Goal: Information Seeking & Learning: Learn about a topic

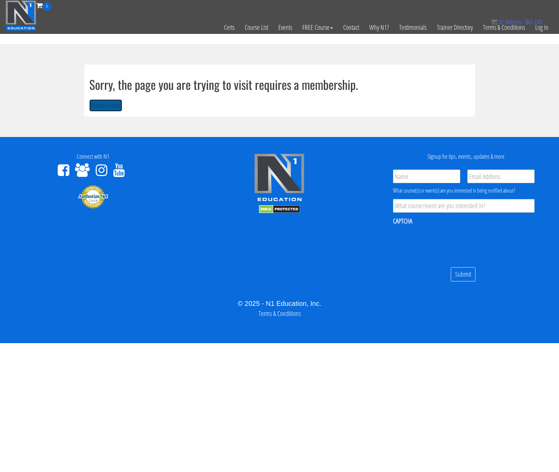
click at [113, 104] on button "Return Home" at bounding box center [105, 105] width 33 height 13
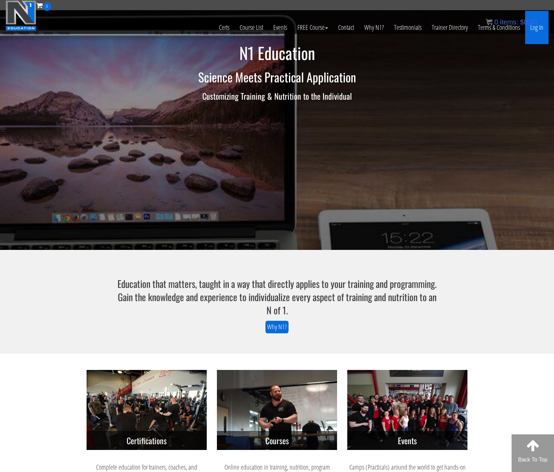
click at [540, 27] on link "Log In" at bounding box center [536, 27] width 23 height 33
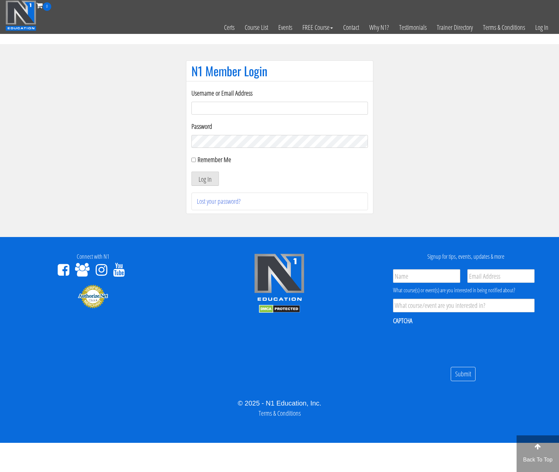
click at [282, 112] on input "Username or Email Address" at bounding box center [279, 108] width 176 height 13
type input "[EMAIL_ADDRESS][DOMAIN_NAME]"
click at [191, 172] on button "Log In" at bounding box center [204, 179] width 27 height 14
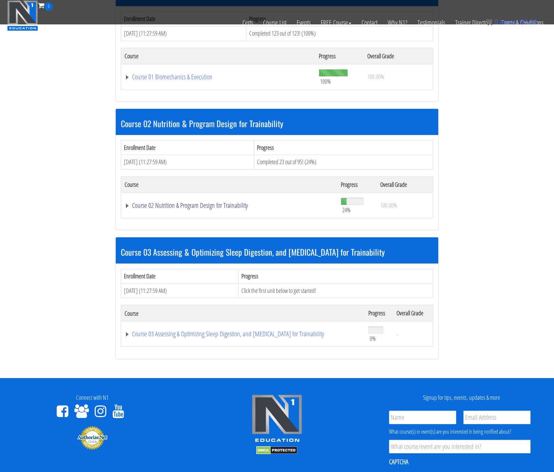
scroll to position [244, 0]
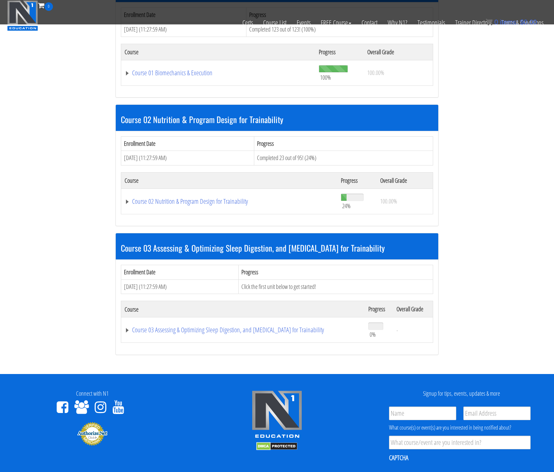
click at [155, 193] on td "Course 02 Nutrition & Program Design for Trainability" at bounding box center [229, 201] width 216 height 25
click at [153, 200] on link "Course 02 Nutrition & Program Design for Trainability" at bounding box center [229, 201] width 209 height 7
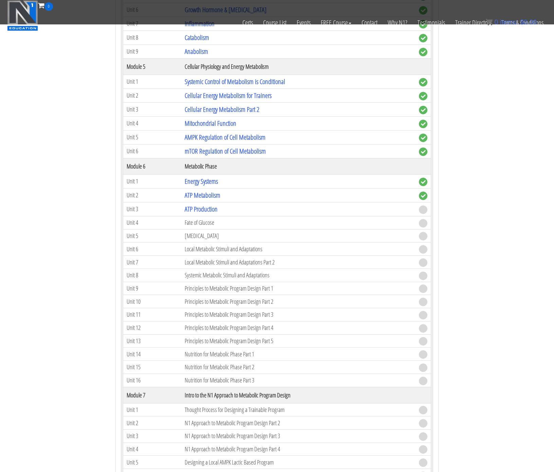
scroll to position [689, 0]
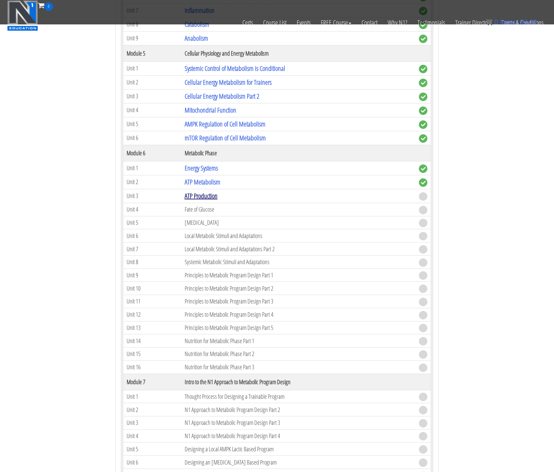
click at [200, 196] on link "ATP Production" at bounding box center [201, 195] width 33 height 9
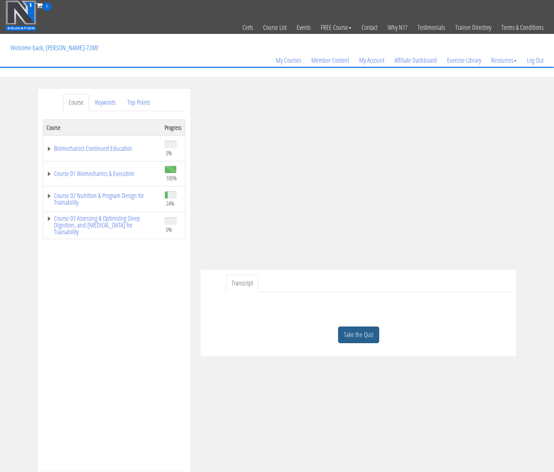
click at [363, 342] on link "Take the Quiz" at bounding box center [358, 335] width 41 height 17
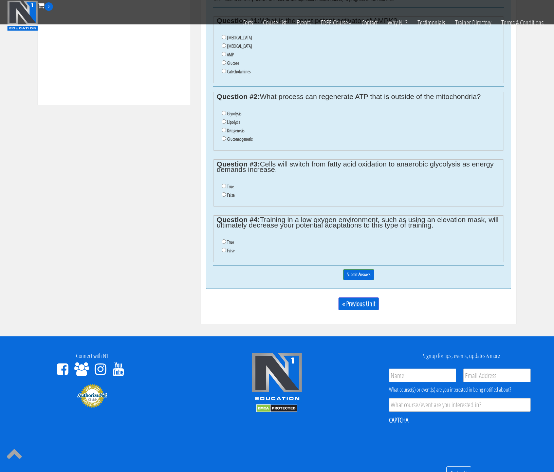
scroll to position [189, 0]
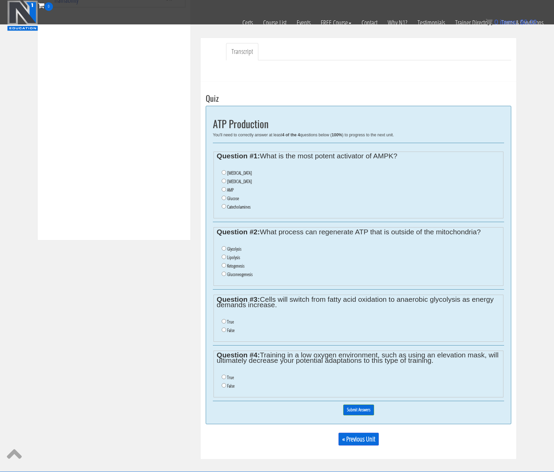
click at [232, 198] on label "Glucose" at bounding box center [233, 198] width 12 height 5
click at [226, 198] on input "Glucose" at bounding box center [224, 198] width 4 height 4
radio input "true"
click at [235, 246] on label "Glycolysis" at bounding box center [234, 248] width 14 height 5
click at [226, 246] on input "Glycolysis" at bounding box center [224, 248] width 4 height 4
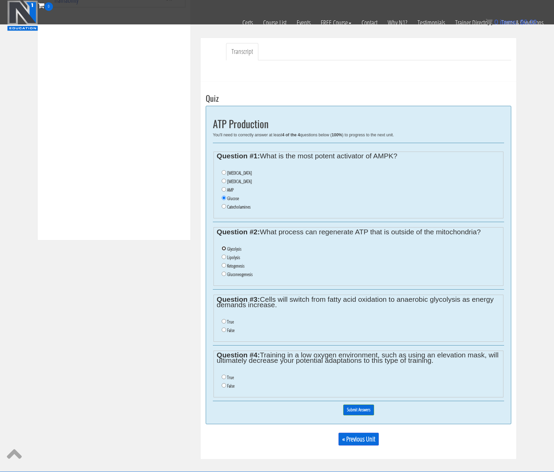
radio input "true"
click at [232, 258] on label "Lipolysis" at bounding box center [233, 257] width 13 height 5
click at [226, 258] on input "Lipolysis" at bounding box center [224, 257] width 4 height 4
radio input "true"
click at [230, 321] on label "True" at bounding box center [230, 321] width 7 height 5
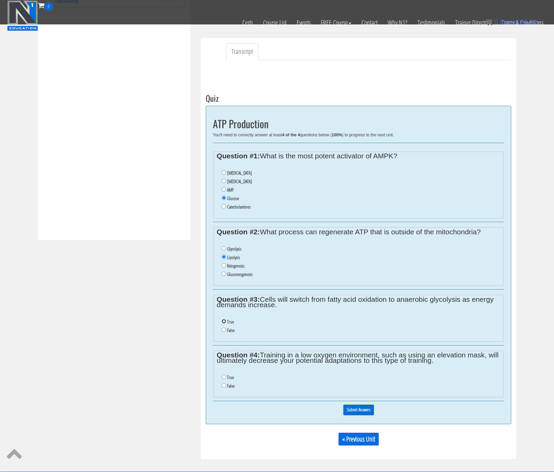
click at [226, 321] on input "True" at bounding box center [224, 321] width 4 height 4
radio input "true"
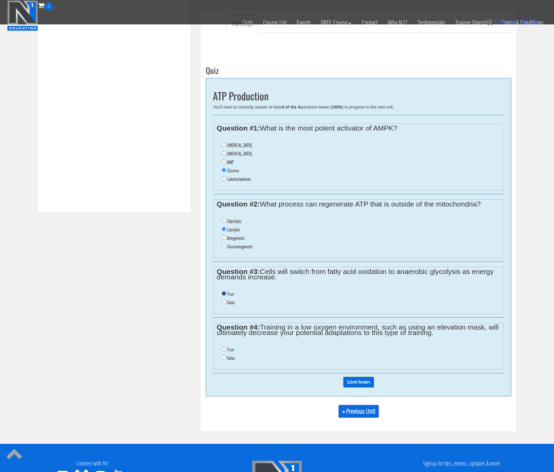
scroll to position [226, 0]
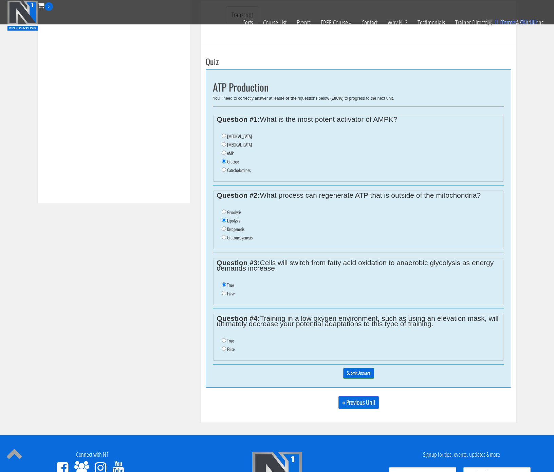
click at [228, 340] on label "True" at bounding box center [230, 340] width 7 height 5
click at [226, 340] on input "True" at bounding box center [224, 340] width 4 height 4
radio input "true"
click at [375, 373] on div "0% Submit Answers" at bounding box center [358, 373] width 291 height 17
click at [362, 373] on input "Submit Answers" at bounding box center [358, 373] width 31 height 11
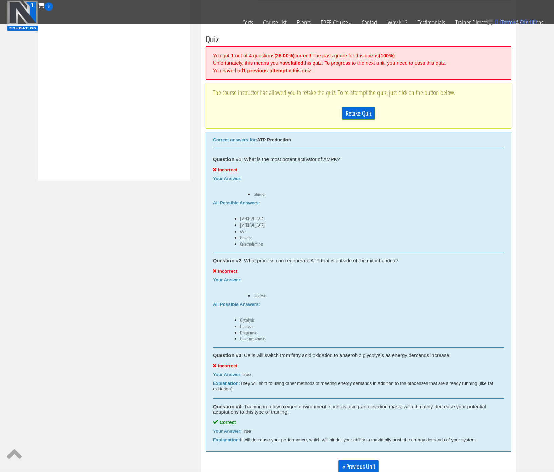
scroll to position [261, 0]
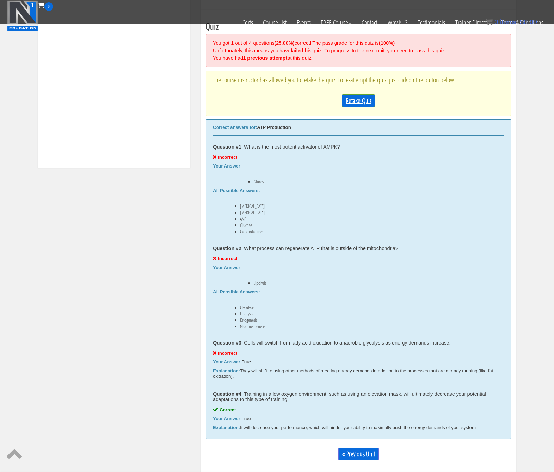
click at [356, 101] on link "Retake Quiz" at bounding box center [358, 100] width 33 height 13
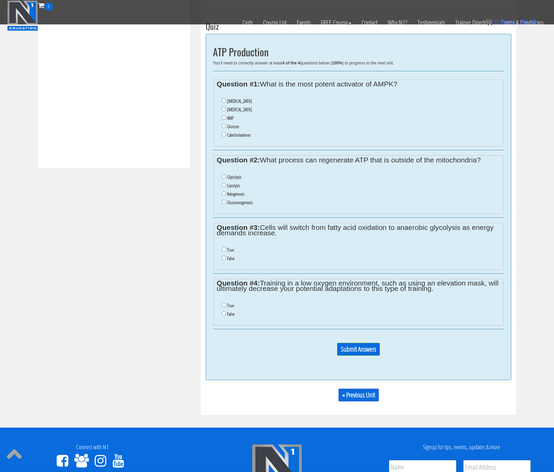
click at [225, 311] on li "False" at bounding box center [361, 314] width 278 height 8
click at [224, 314] on input "False" at bounding box center [224, 314] width 4 height 4
radio input "true"
click at [226, 249] on li "True" at bounding box center [361, 250] width 278 height 8
click at [226, 302] on li "True" at bounding box center [361, 306] width 278 height 8
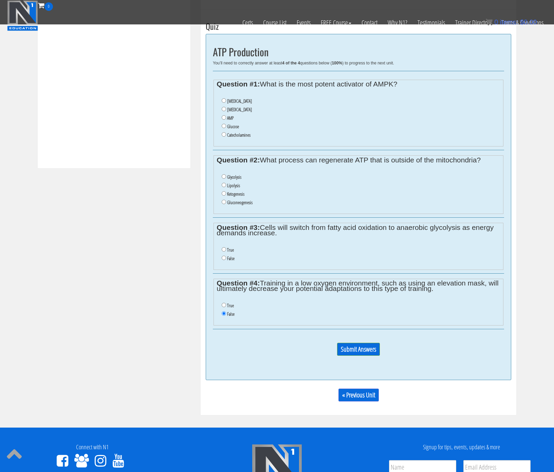
click at [225, 307] on li "True" at bounding box center [361, 306] width 278 height 8
click at [224, 306] on input "True" at bounding box center [224, 305] width 4 height 4
radio input "true"
click at [224, 262] on li "False" at bounding box center [361, 259] width 278 height 8
click at [224, 259] on input "False" at bounding box center [224, 258] width 4 height 4
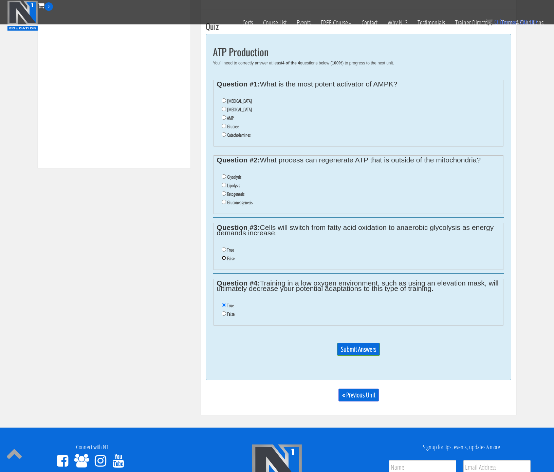
radio input "true"
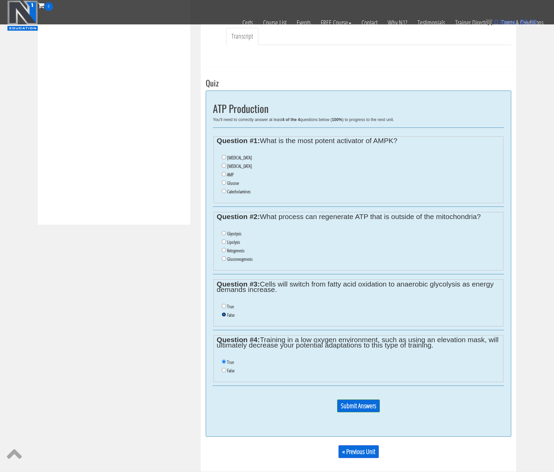
scroll to position [201, 0]
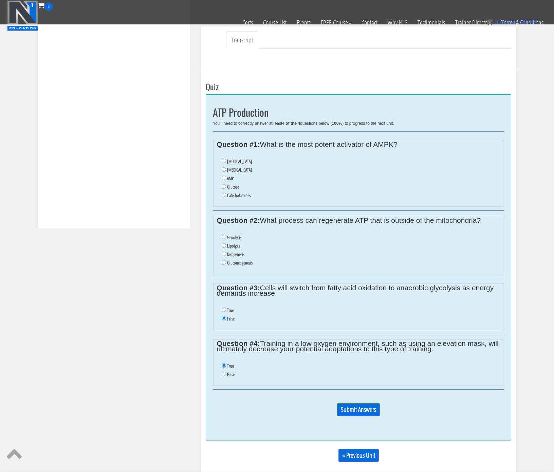
click at [231, 245] on label "Lipolysis" at bounding box center [233, 245] width 13 height 5
click at [226, 245] on input "Lipolysis" at bounding box center [224, 245] width 4 height 4
radio input "true"
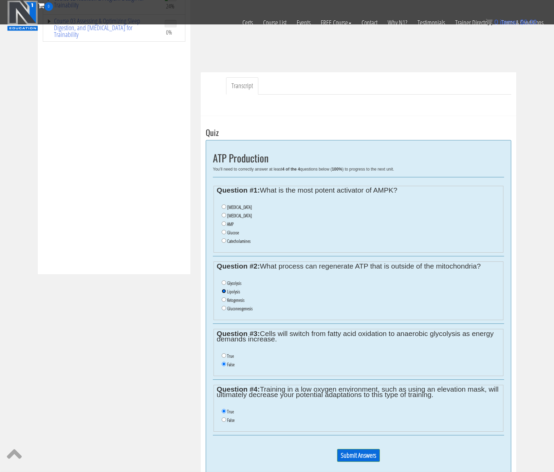
scroll to position [153, 0]
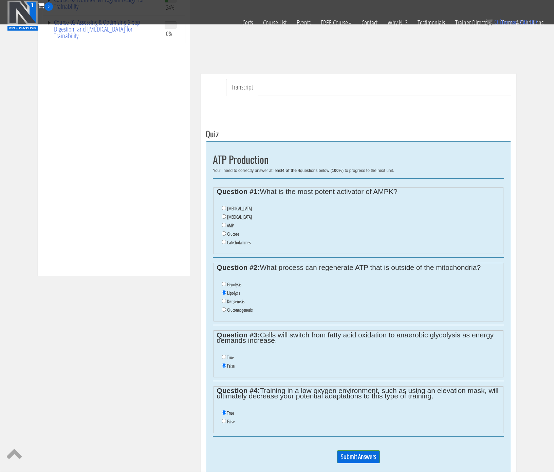
click at [231, 225] on label "AMP" at bounding box center [230, 225] width 6 height 5
click at [226, 225] on input "AMP" at bounding box center [224, 225] width 4 height 4
radio input "true"
click at [356, 458] on input "Submit Answers" at bounding box center [358, 457] width 43 height 13
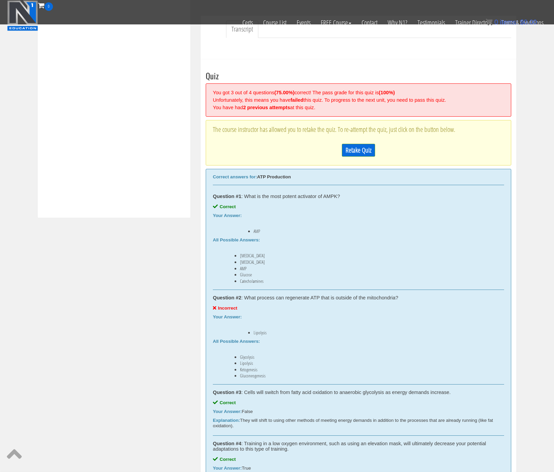
scroll to position [261, 0]
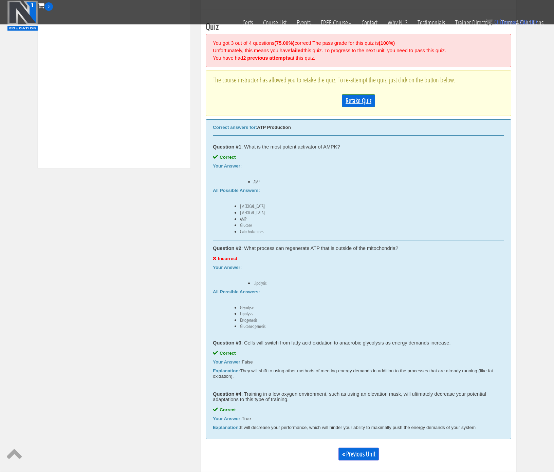
click at [353, 101] on link "Retake Quiz" at bounding box center [358, 100] width 33 height 13
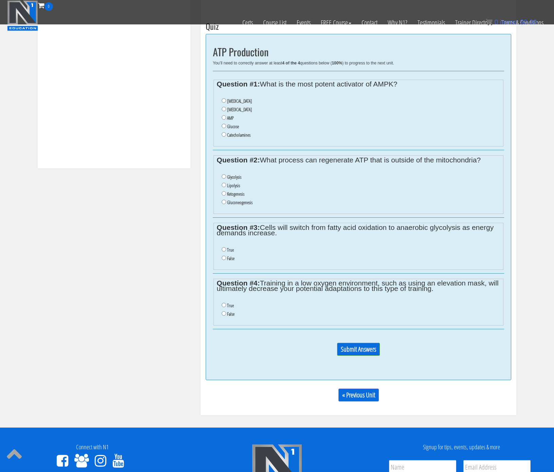
click at [229, 116] on label "AMP" at bounding box center [230, 117] width 6 height 5
click at [226, 116] on input "AMP" at bounding box center [224, 117] width 4 height 4
radio input "true"
click at [228, 257] on label "False" at bounding box center [230, 258] width 7 height 5
click at [226, 257] on input "False" at bounding box center [224, 258] width 4 height 4
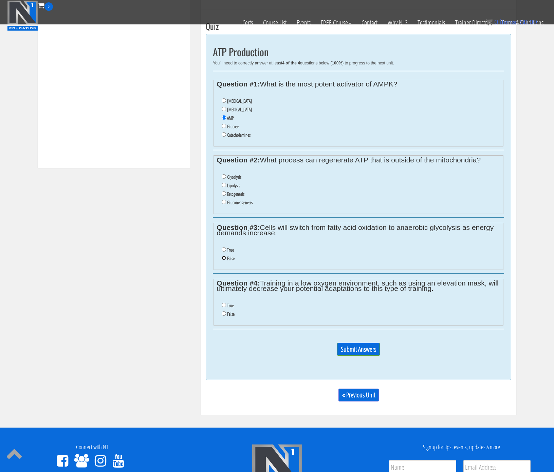
radio input "true"
click at [231, 310] on li "False" at bounding box center [361, 314] width 278 height 8
click at [231, 306] on label "True" at bounding box center [230, 305] width 7 height 5
click at [226, 306] on input "True" at bounding box center [224, 305] width 4 height 4
radio input "true"
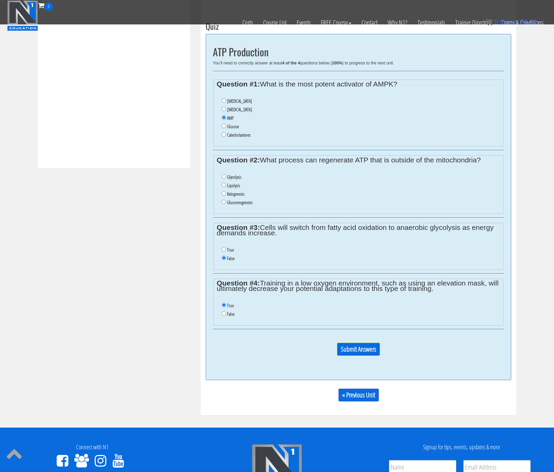
click at [242, 204] on label "Gluconeogenesis" at bounding box center [239, 202] width 25 height 5
click at [226, 204] on input "Gluconeogenesis" at bounding box center [224, 202] width 4 height 4
radio input "true"
click at [360, 353] on input "Submit Answers" at bounding box center [358, 349] width 43 height 13
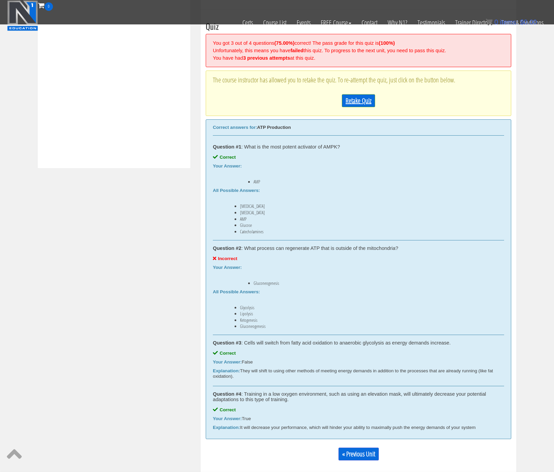
click at [365, 100] on link "Retake Quiz" at bounding box center [358, 100] width 33 height 13
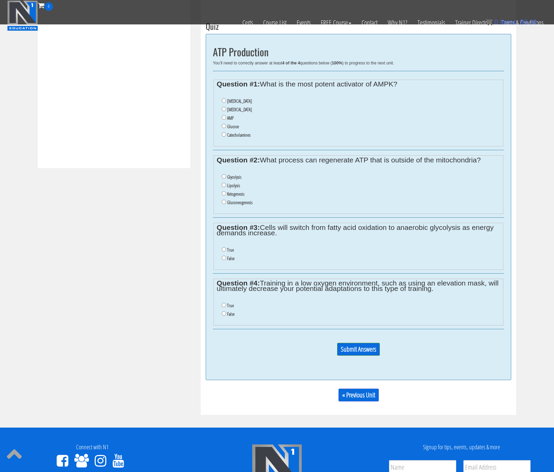
click at [233, 192] on label "Ketogenesis" at bounding box center [235, 193] width 17 height 5
click at [226, 192] on input "Ketogenesis" at bounding box center [224, 193] width 4 height 4
radio input "true"
click at [229, 115] on label "AMP" at bounding box center [230, 117] width 6 height 5
click at [229, 257] on label "False" at bounding box center [230, 258] width 7 height 5
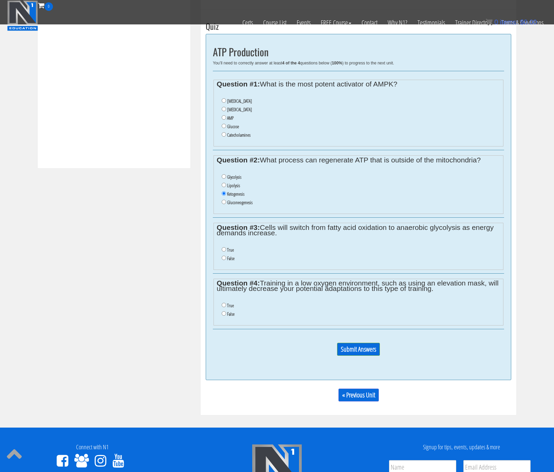
click at [226, 257] on input "False" at bounding box center [224, 258] width 4 height 4
radio input "true"
click at [230, 303] on label "True" at bounding box center [230, 305] width 7 height 5
click at [226, 303] on input "True" at bounding box center [224, 305] width 4 height 4
radio input "true"
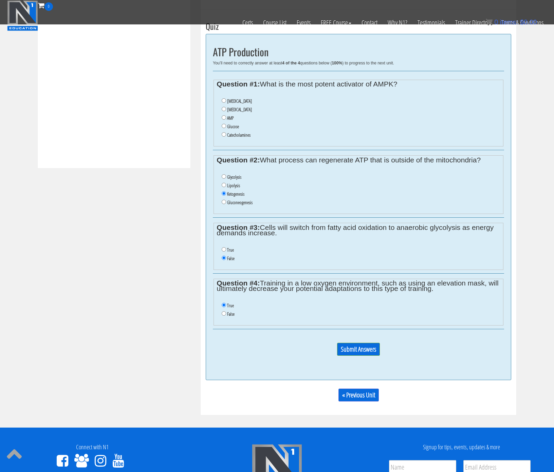
click at [228, 118] on label "AMP" at bounding box center [230, 117] width 6 height 5
click at [226, 118] on input "AMP" at bounding box center [224, 117] width 4 height 4
radio input "true"
click at [356, 351] on input "Submit Answers" at bounding box center [358, 349] width 43 height 13
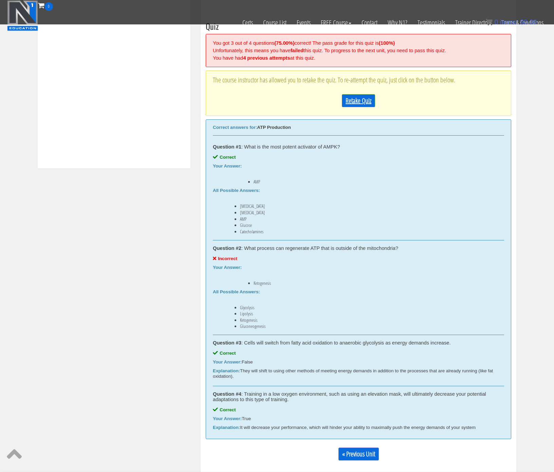
click at [355, 101] on link "Retake Quiz" at bounding box center [358, 100] width 33 height 13
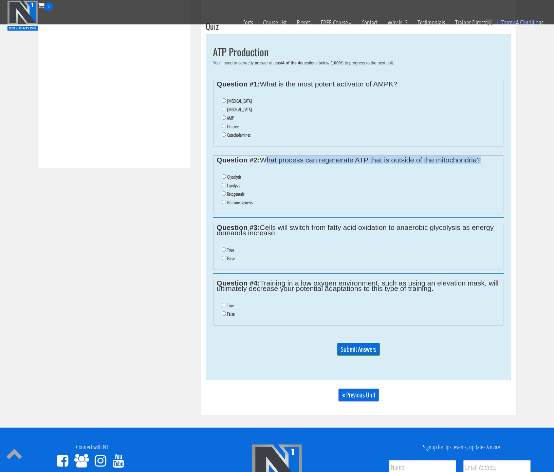
drag, startPoint x: 265, startPoint y: 160, endPoint x: 559, endPoint y: 168, distance: 294.0
click at [554, 168] on html "Skip to content Toggle navigation 0 Certs Course List Events FREE Course Course…" at bounding box center [277, 186] width 554 height 895
copy fieldset "What process can regenerate ATP that is outside of the mitochondria?"
click at [232, 174] on label "Glycolysis" at bounding box center [234, 176] width 14 height 5
click at [226, 174] on input "Glycolysis" at bounding box center [224, 176] width 4 height 4
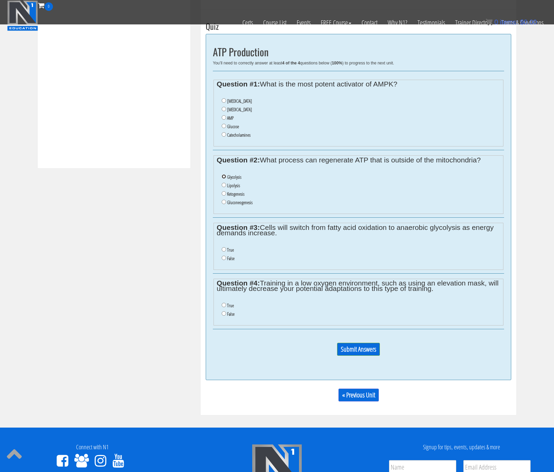
radio input "true"
click at [229, 119] on label "AMP" at bounding box center [230, 117] width 6 height 5
click at [226, 119] on input "AMP" at bounding box center [224, 117] width 4 height 4
radio input "true"
click at [224, 259] on input "False" at bounding box center [224, 258] width 4 height 4
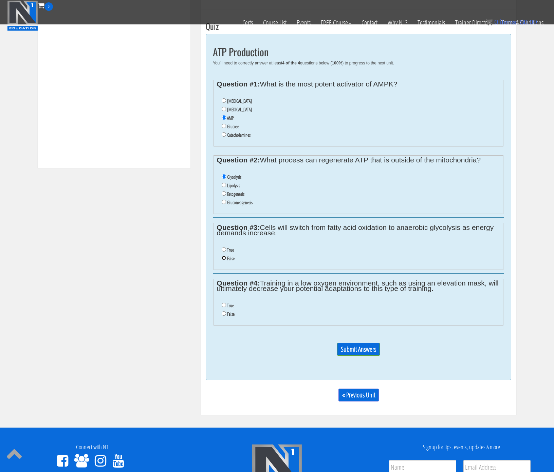
radio input "true"
click at [224, 298] on ul "True False" at bounding box center [358, 310] width 283 height 24
click at [226, 304] on li "True" at bounding box center [361, 306] width 278 height 8
click at [230, 305] on label "True" at bounding box center [230, 305] width 7 height 5
click at [226, 305] on input "True" at bounding box center [224, 305] width 4 height 4
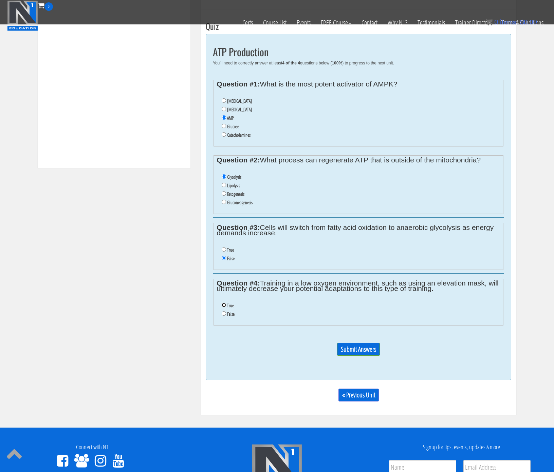
radio input "true"
click at [363, 347] on input "Submit Answers" at bounding box center [358, 349] width 43 height 13
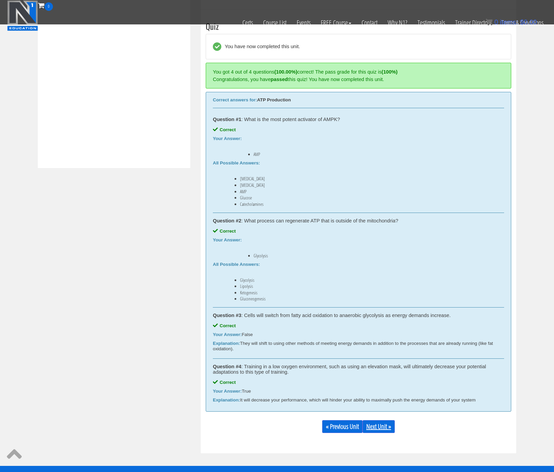
click at [389, 429] on link "Next Unit »" at bounding box center [378, 427] width 32 height 13
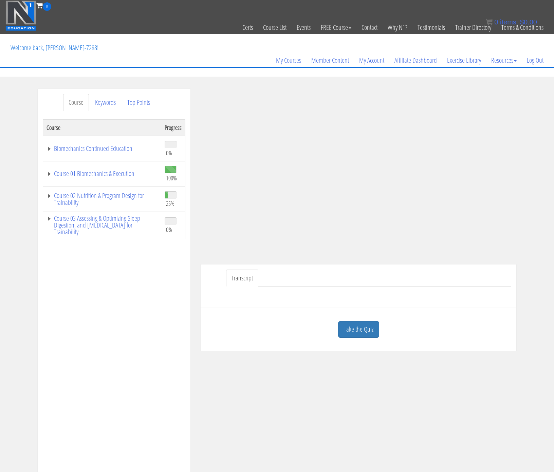
click at [452, 295] on div at bounding box center [358, 295] width 305 height 16
click at [543, 214] on div "Course Keywords Top Points Course Progress Biomechanics Continued Education 0% …" at bounding box center [277, 281] width 554 height 384
click at [349, 332] on link "Take the Quiz" at bounding box center [358, 329] width 41 height 17
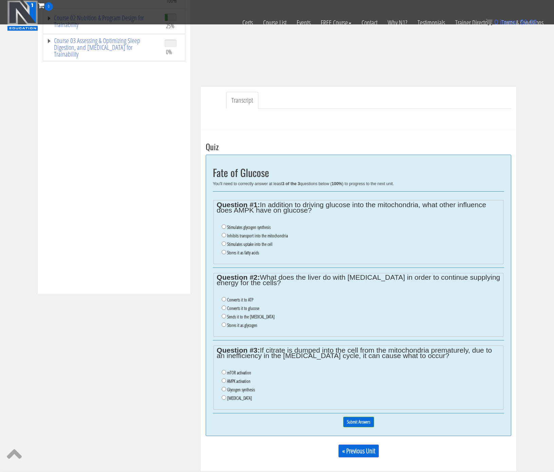
scroll to position [223, 0]
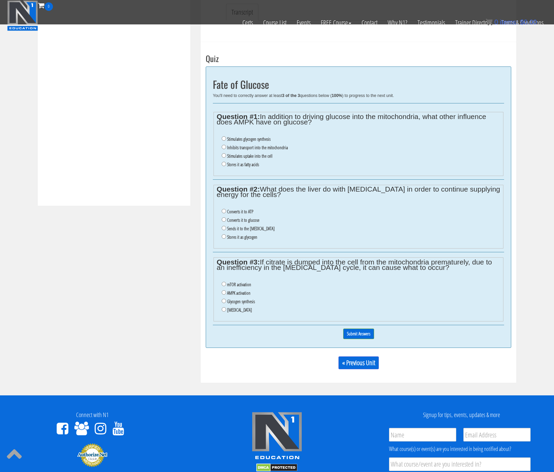
click at [254, 157] on label "Stimulates uptake into the cell" at bounding box center [249, 155] width 45 height 5
click at [226, 157] on input "Stimulates uptake into the cell" at bounding box center [224, 155] width 4 height 4
radio input "true"
click at [243, 229] on label "Sends it to the muscle tissue" at bounding box center [251, 228] width 48 height 5
click at [226, 229] on input "Sends it to the muscle tissue" at bounding box center [224, 228] width 4 height 4
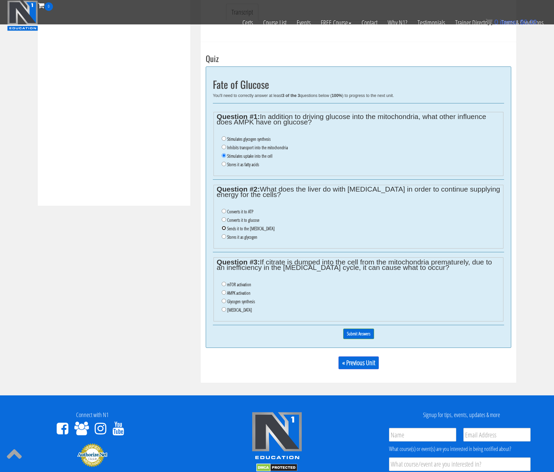
radio input "true"
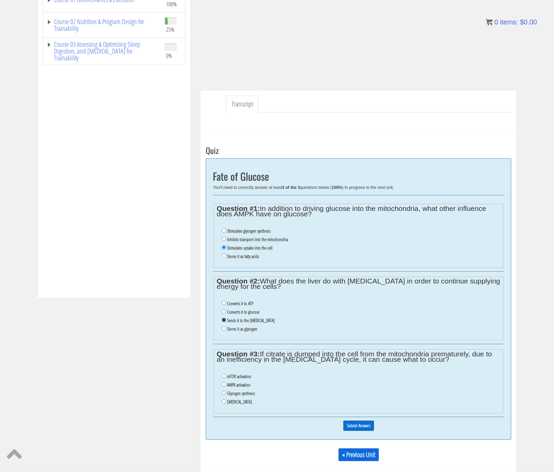
scroll to position [325, 0]
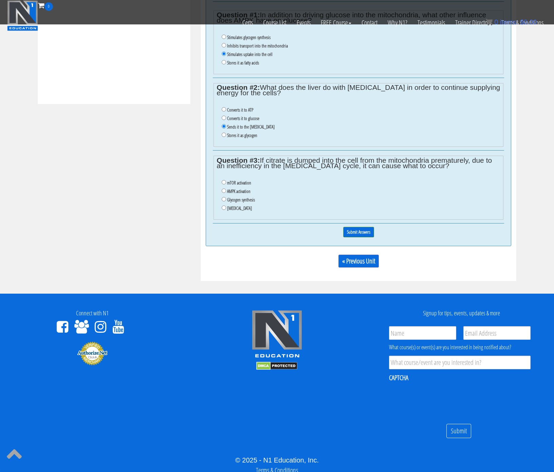
click at [238, 193] on label "AMPK activation" at bounding box center [238, 191] width 23 height 5
click at [226, 193] on input "AMPK activation" at bounding box center [224, 191] width 4 height 4
radio input "true"
click at [368, 236] on input "Submit Answers" at bounding box center [358, 232] width 31 height 11
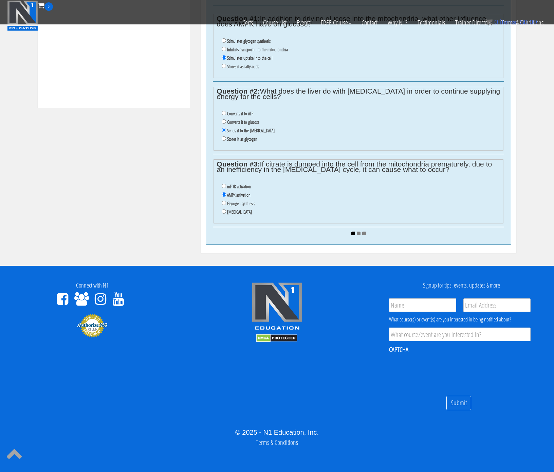
scroll to position [322, 0]
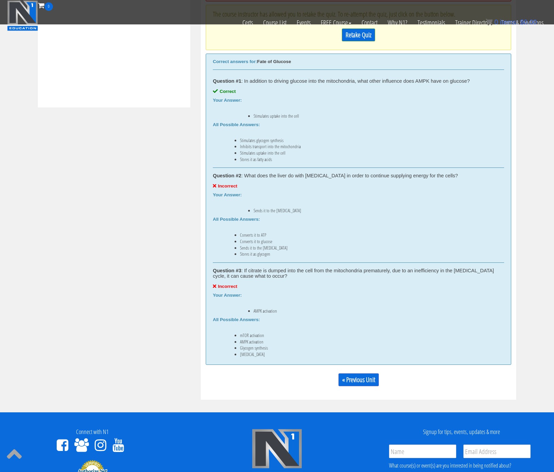
scroll to position [256, 0]
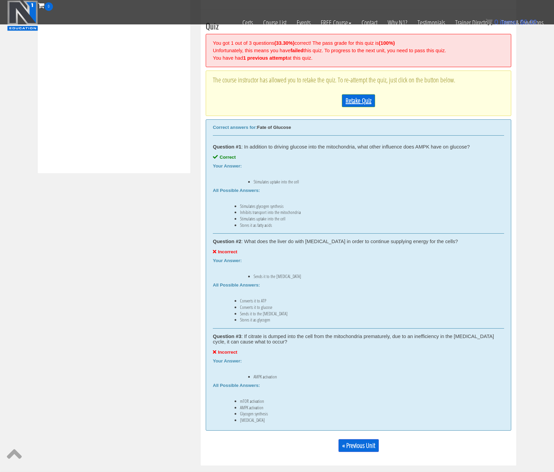
click at [352, 101] on link "Retake Quiz" at bounding box center [358, 100] width 33 height 13
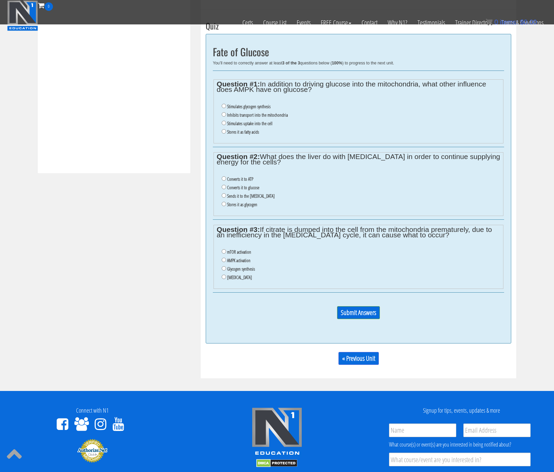
click at [244, 125] on label "Stimulates uptake into the cell" at bounding box center [249, 123] width 45 height 5
click at [226, 125] on input "Stimulates uptake into the cell" at bounding box center [224, 123] width 4 height 4
radio input "true"
click at [236, 178] on label "Converts it to ATP" at bounding box center [240, 178] width 26 height 5
click at [226, 178] on input "Converts it to ATP" at bounding box center [224, 178] width 4 height 4
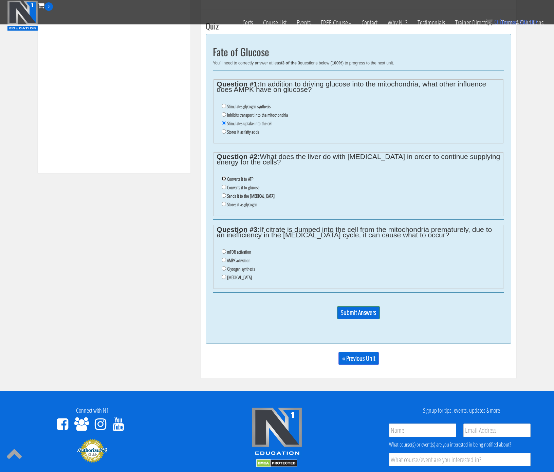
radio input "true"
click at [236, 270] on label "Glycogen synthesis" at bounding box center [241, 268] width 28 height 5
click at [226, 270] on input "Glycogen synthesis" at bounding box center [224, 268] width 4 height 4
radio input "true"
click at [367, 314] on input "Submit Answers" at bounding box center [358, 312] width 43 height 13
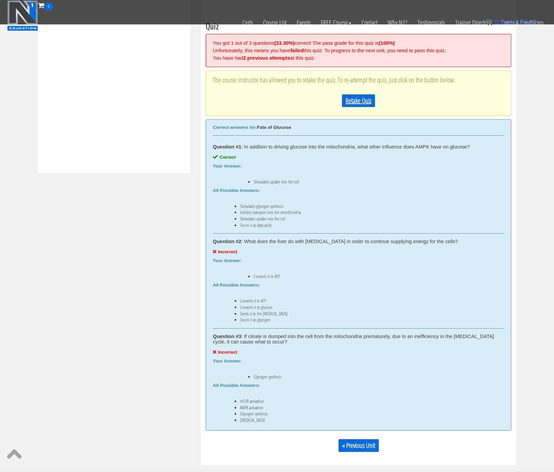
click at [357, 100] on link "Retake Quiz" at bounding box center [358, 100] width 33 height 13
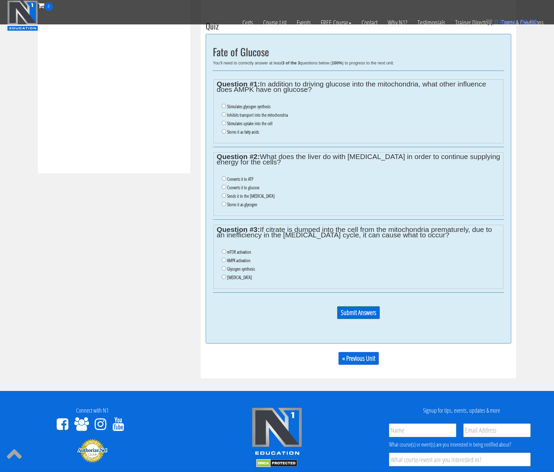
click at [238, 123] on label "Stimulates uptake into the cell" at bounding box center [249, 123] width 45 height 5
click at [226, 123] on input "Stimulates uptake into the cell" at bounding box center [224, 123] width 4 height 4
radio input "true"
click at [235, 180] on label "Converts it to ATP" at bounding box center [240, 178] width 26 height 5
click at [226, 180] on input "Converts it to ATP" at bounding box center [224, 178] width 4 height 4
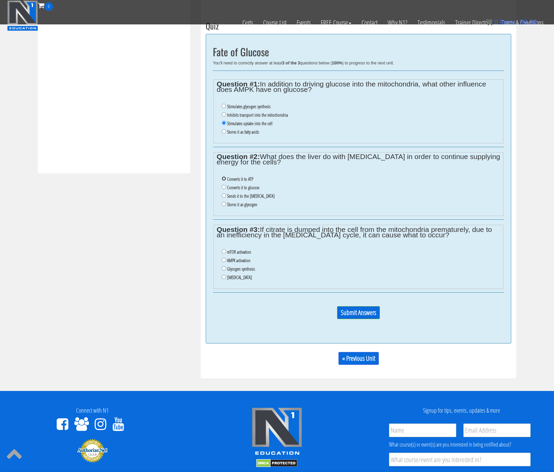
radio input "true"
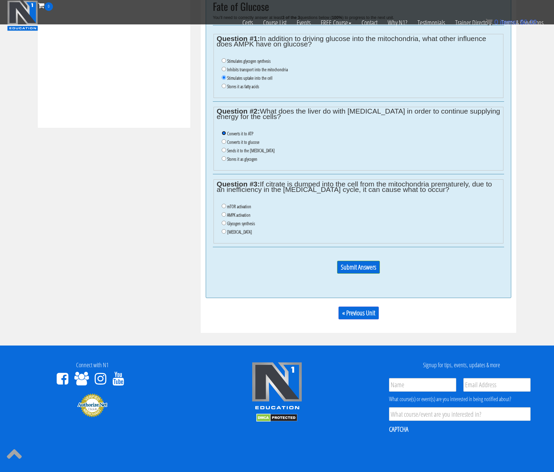
scroll to position [302, 0]
click at [232, 206] on label "mTOR activation" at bounding box center [239, 206] width 24 height 5
click at [226, 206] on input "mTOR activation" at bounding box center [224, 206] width 4 height 4
radio input "true"
click at [359, 267] on input "Submit Answers" at bounding box center [358, 267] width 43 height 13
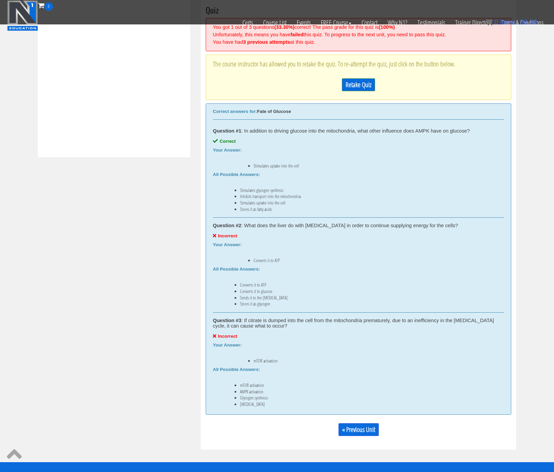
scroll to position [256, 0]
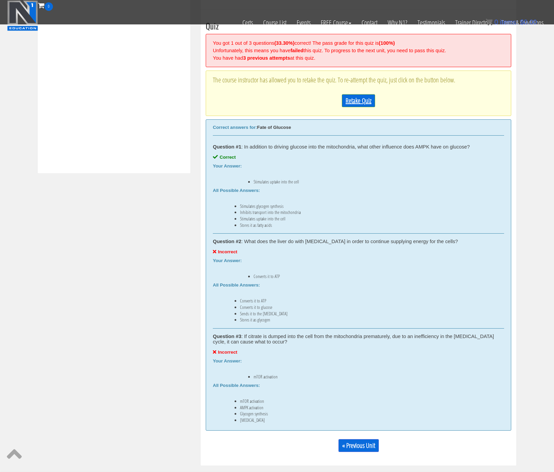
click at [361, 100] on link "Retake Quiz" at bounding box center [358, 100] width 33 height 13
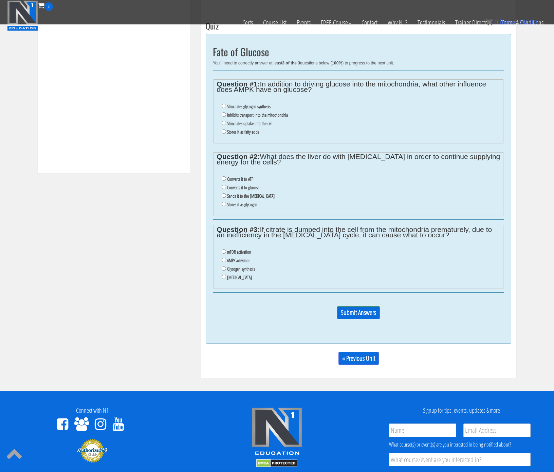
click at [240, 278] on label "Insulin resistance" at bounding box center [239, 277] width 25 height 5
click at [226, 278] on input "Insulin resistance" at bounding box center [224, 277] width 4 height 4
radio input "true"
click at [245, 205] on label "Stores it as glycogen" at bounding box center [242, 204] width 30 height 5
click at [226, 205] on input "Stores it as glycogen" at bounding box center [224, 204] width 4 height 4
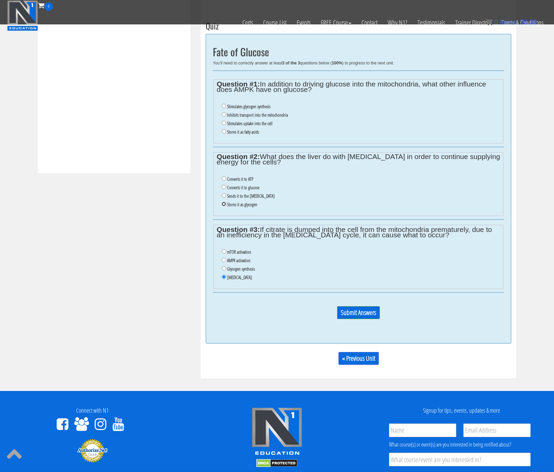
radio input "true"
click at [244, 125] on label "Stimulates uptake into the cell" at bounding box center [249, 123] width 45 height 5
click at [226, 125] on input "Stimulates uptake into the cell" at bounding box center [224, 123] width 4 height 4
radio input "true"
click at [365, 308] on input "Submit Answers" at bounding box center [358, 312] width 43 height 13
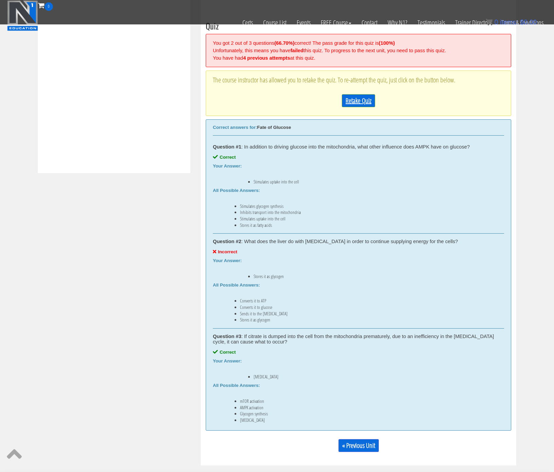
click at [366, 100] on link "Retake Quiz" at bounding box center [358, 100] width 33 height 13
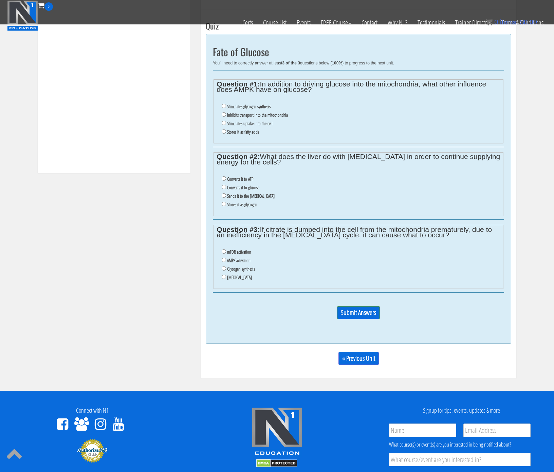
click at [240, 124] on label "Stimulates uptake into the cell" at bounding box center [249, 123] width 45 height 5
click at [226, 124] on input "Stimulates uptake into the cell" at bounding box center [224, 123] width 4 height 4
radio input "true"
click at [240, 279] on label "Insulin resistance" at bounding box center [239, 277] width 25 height 5
click at [226, 279] on input "Insulin resistance" at bounding box center [224, 277] width 4 height 4
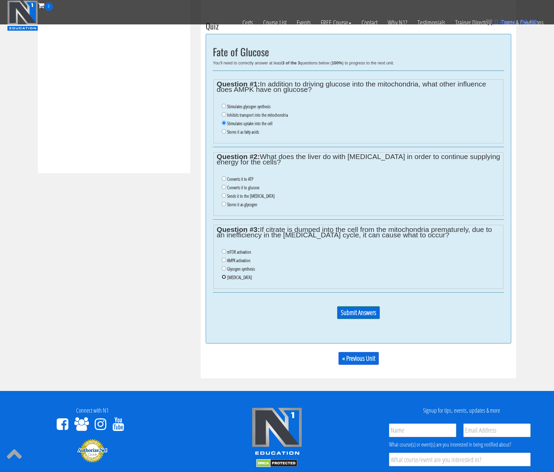
radio input "true"
click at [225, 184] on li "Converts it to glucose" at bounding box center [361, 188] width 278 height 8
click at [224, 185] on input "Converts it to glucose" at bounding box center [224, 187] width 4 height 4
radio input "true"
click at [340, 310] on input "Submit Answers" at bounding box center [358, 312] width 43 height 13
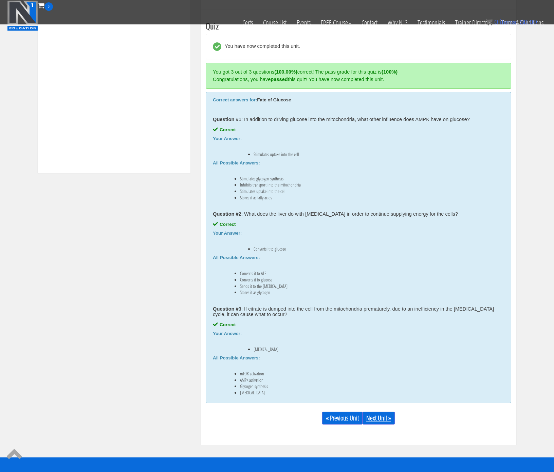
click at [370, 416] on link "Next Unit »" at bounding box center [378, 418] width 32 height 13
